Goal: Information Seeking & Learning: Learn about a topic

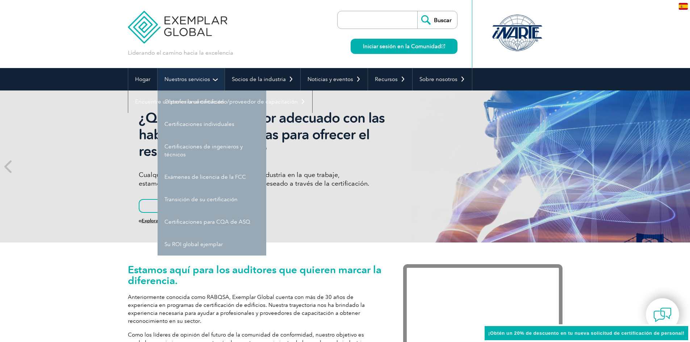
click at [214, 79] on link "Nuestros servicios" at bounding box center [190, 79] width 67 height 22
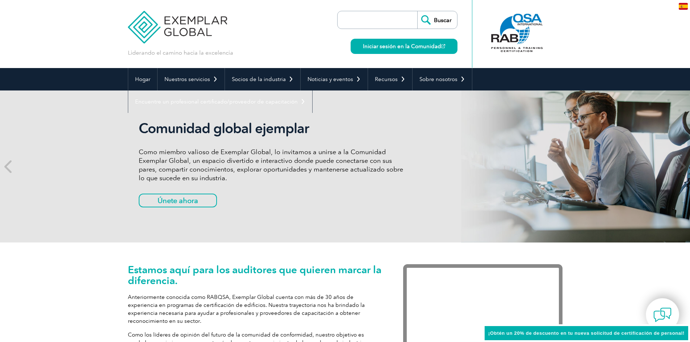
click at [76, 114] on div "Comunidad global ejemplar Como miembro valioso de Exemplar Global, lo invitamos…" at bounding box center [345, 167] width 690 height 152
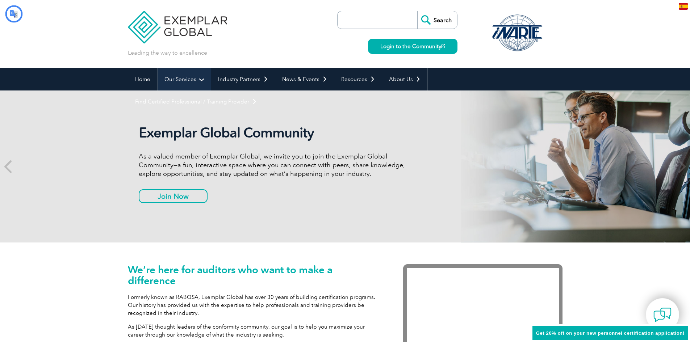
type input "Buscar"
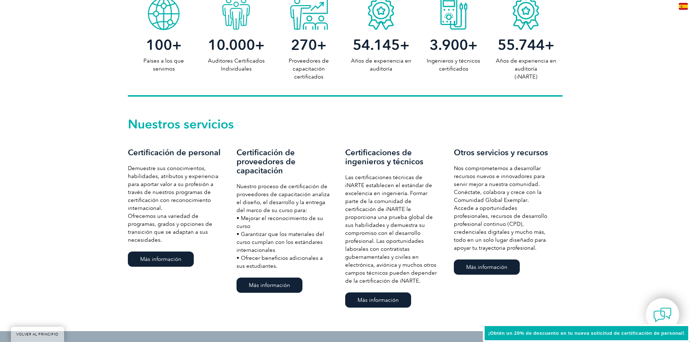
scroll to position [471, 0]
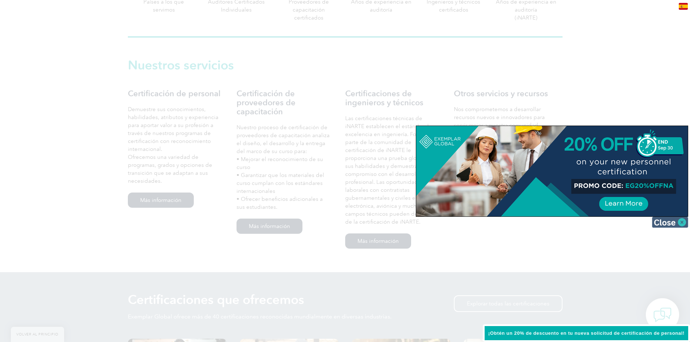
click at [673, 222] on img at bounding box center [670, 222] width 36 height 11
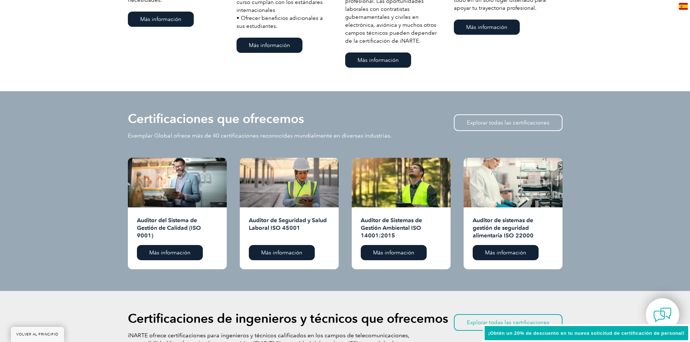
scroll to position [688, 0]
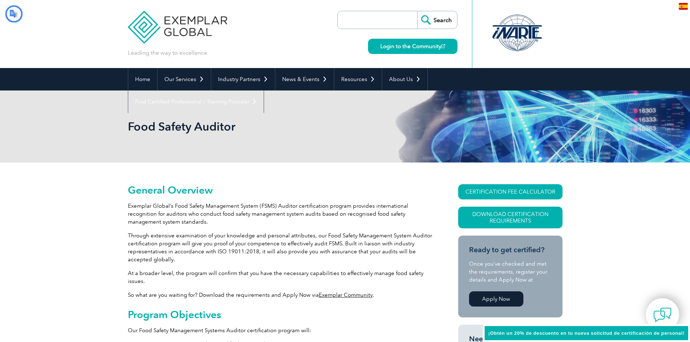
type input "Buscar"
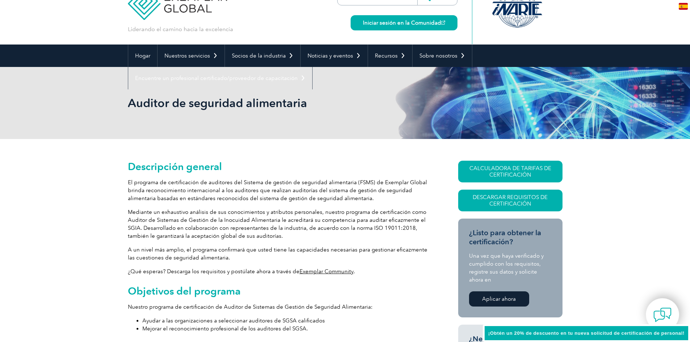
scroll to position [36, 0]
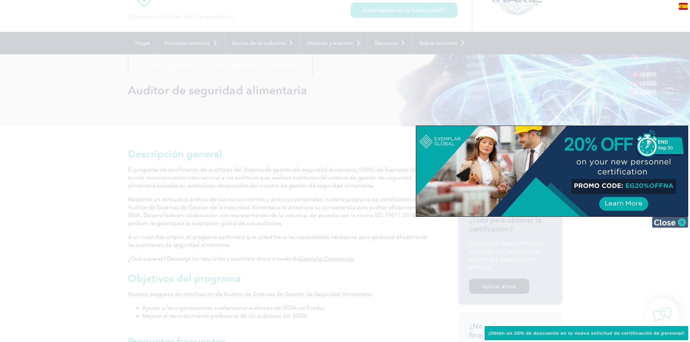
click at [678, 222] on img at bounding box center [670, 222] width 36 height 11
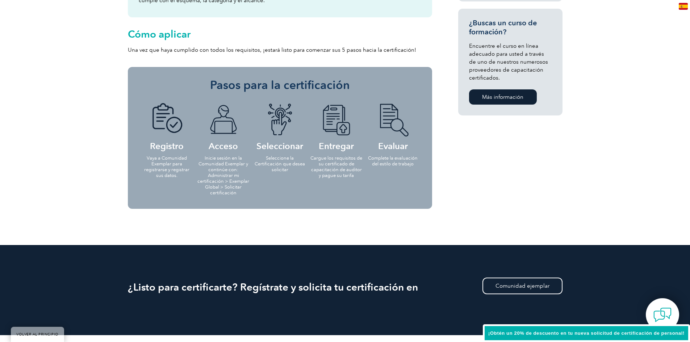
scroll to position [616, 0]
